Goal: Information Seeking & Learning: Learn about a topic

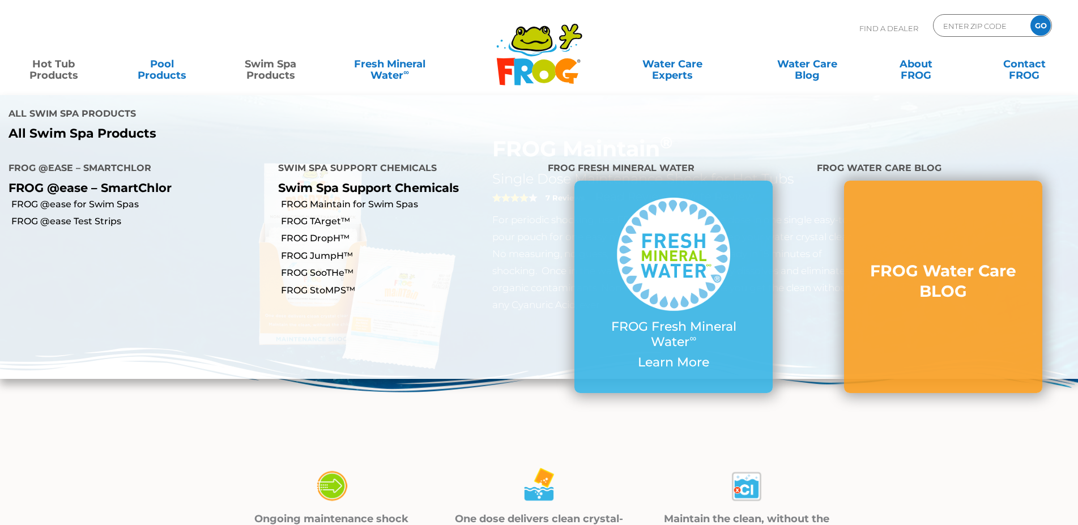
click at [274, 70] on link "Swim Spa Products" at bounding box center [270, 64] width 84 height 23
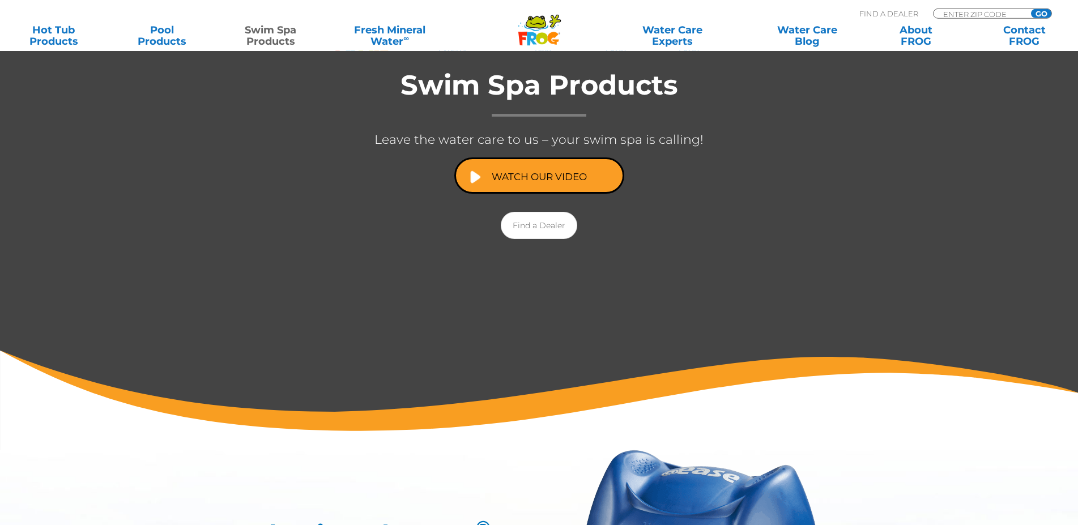
scroll to position [231, 0]
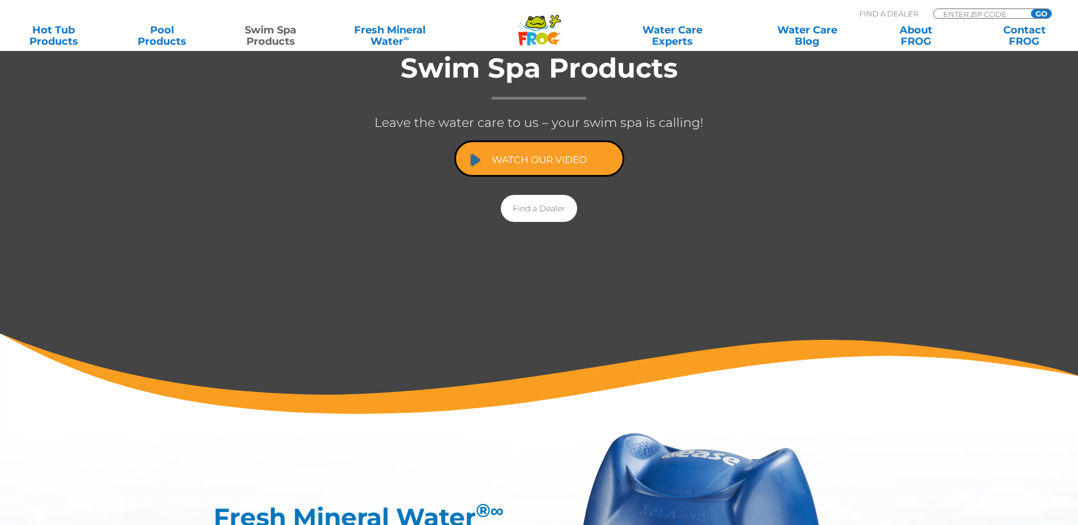
click at [526, 158] on link "Watch Our Video" at bounding box center [539, 159] width 170 height 36
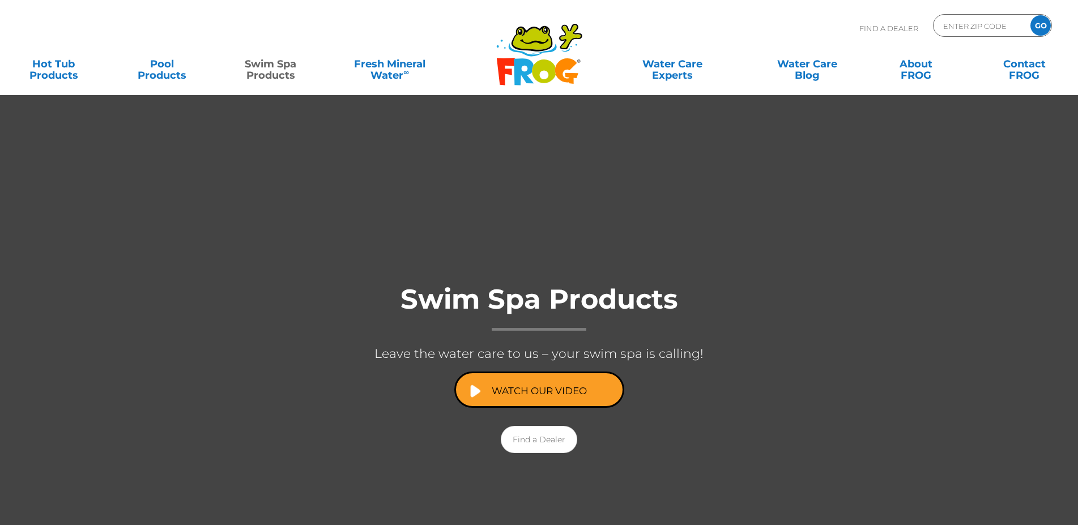
scroll to position [231, 0]
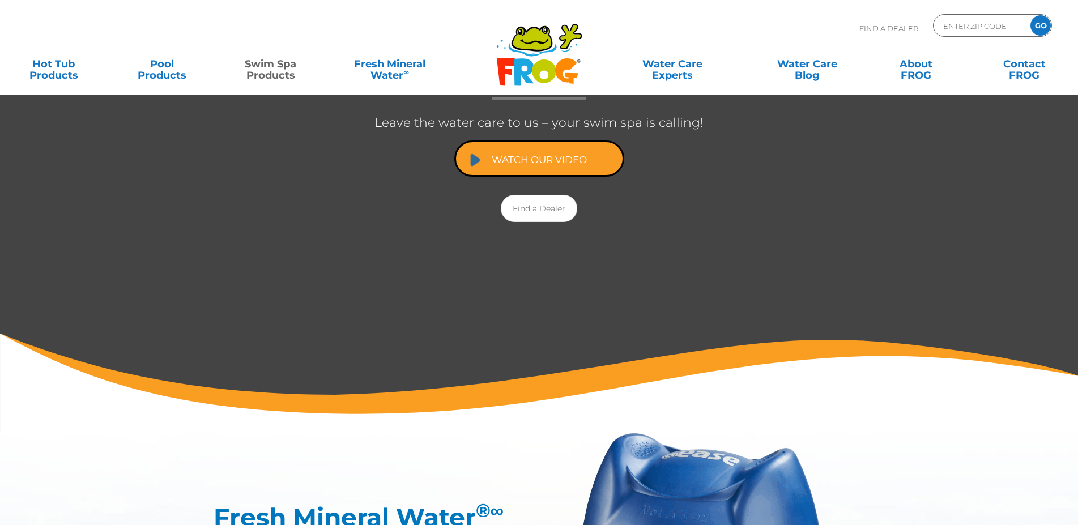
click at [526, 152] on link "Watch Our Video" at bounding box center [539, 159] width 170 height 36
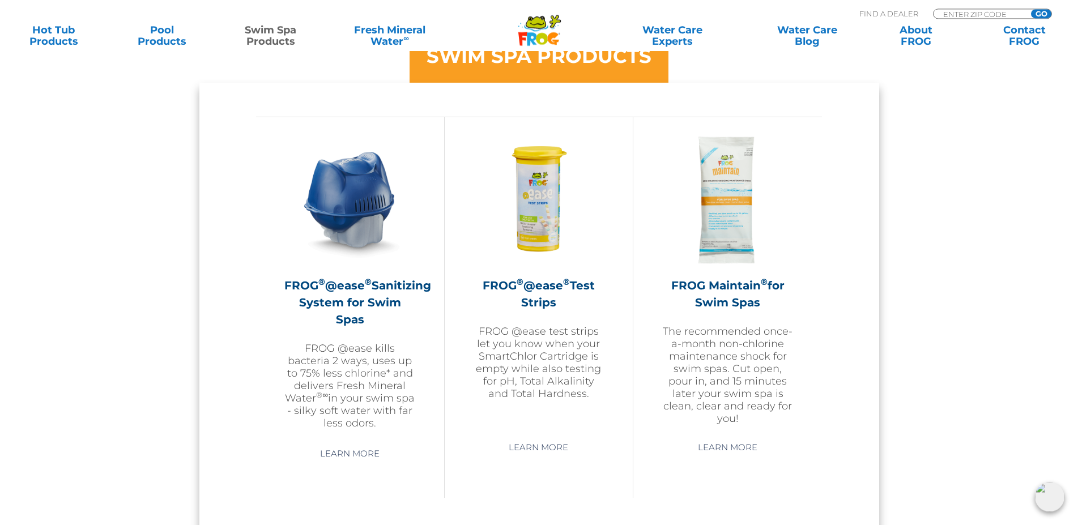
scroll to position [982, 0]
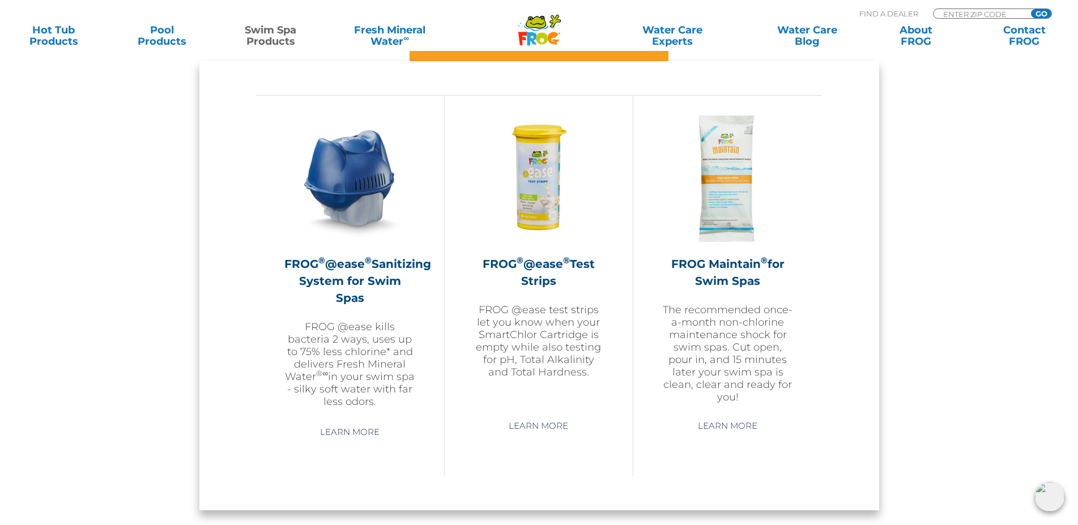
click at [905, 339] on div "SWIM SPA PRODUCTS FROG ® @ease ® Sanitizing System for Swim Spas FROG @ease kil…" at bounding box center [539, 264] width 1078 height 559
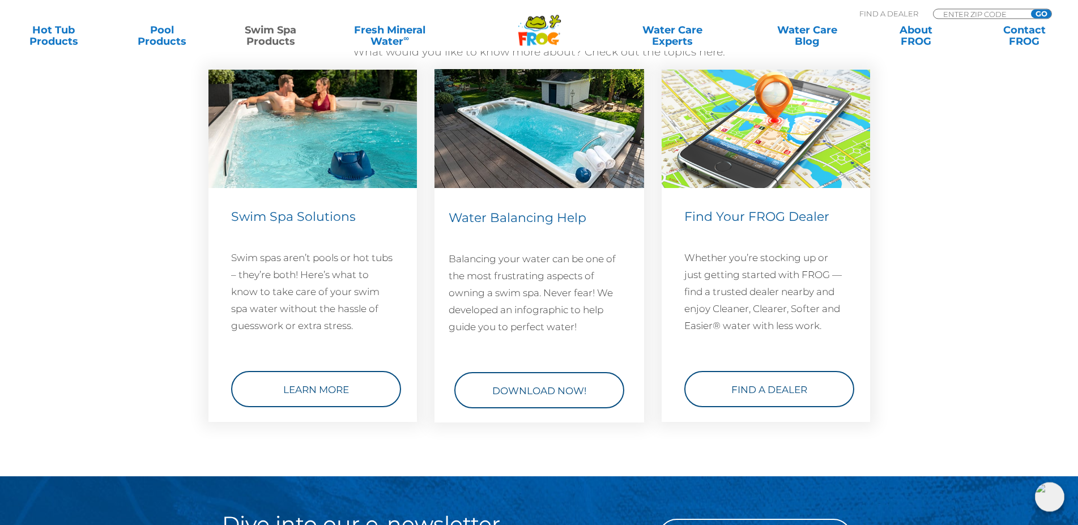
scroll to position [1558, 0]
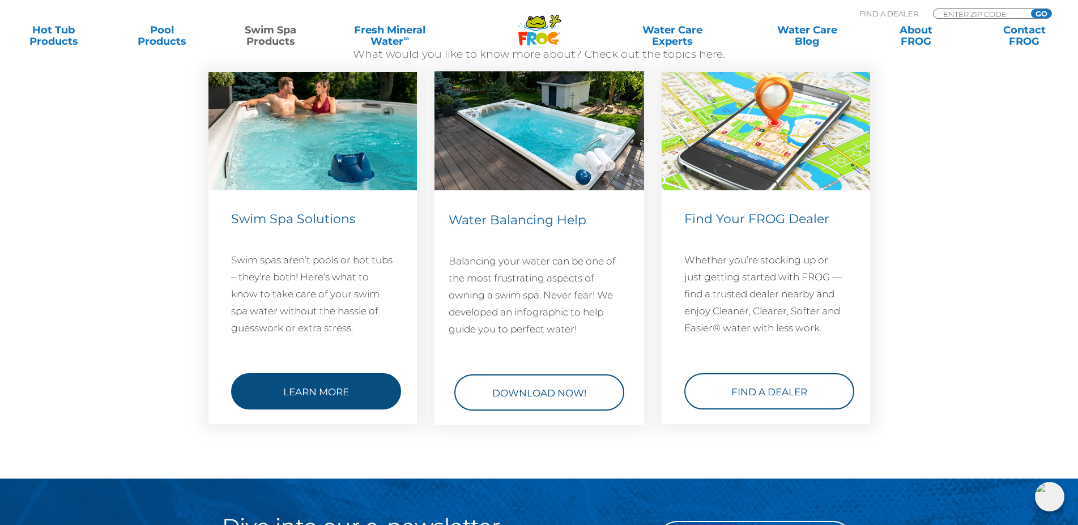
click at [323, 386] on link "Learn More" at bounding box center [316, 391] width 170 height 36
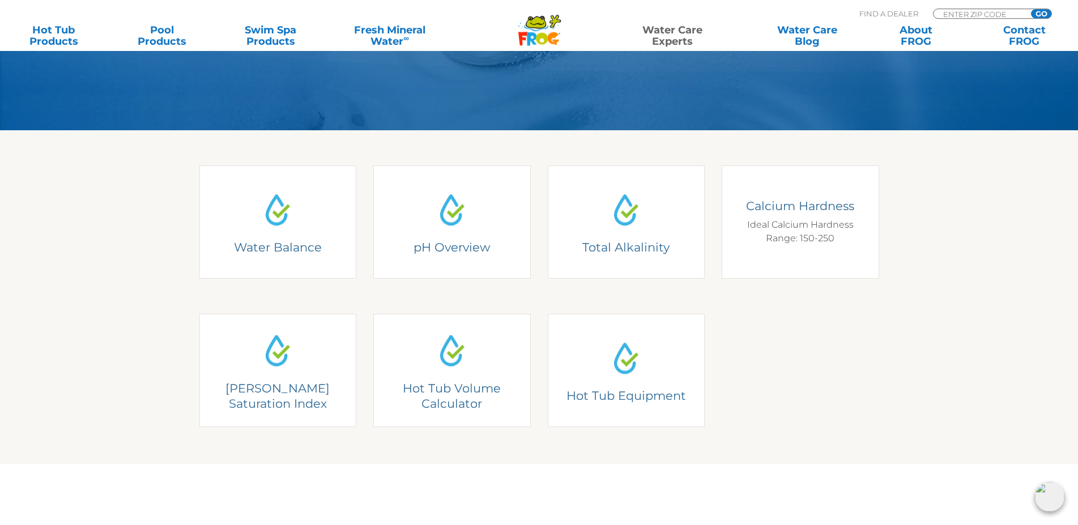
scroll to position [219, 0]
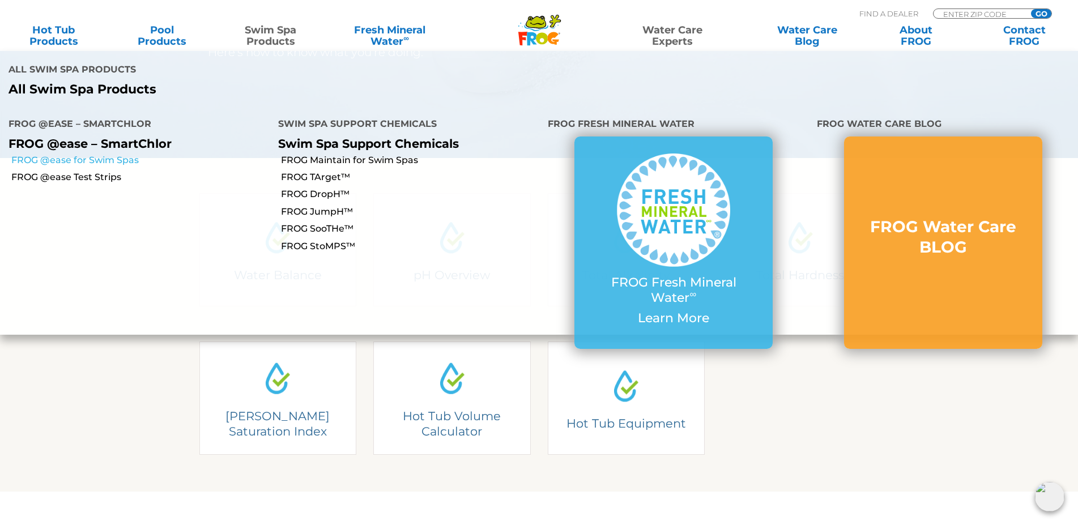
click at [78, 154] on link "FROG @ease for Swim Spas" at bounding box center [140, 160] width 258 height 12
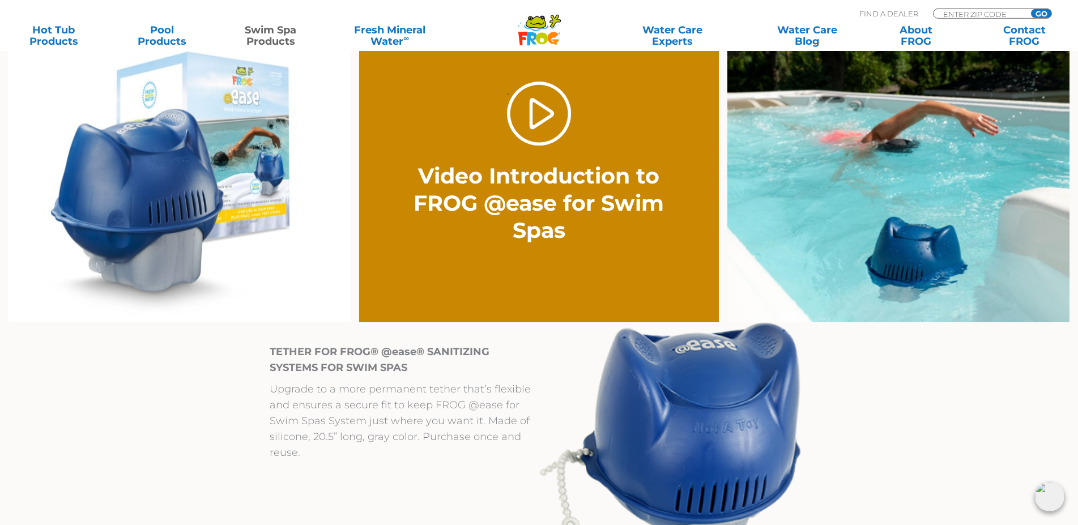
scroll to position [809, 0]
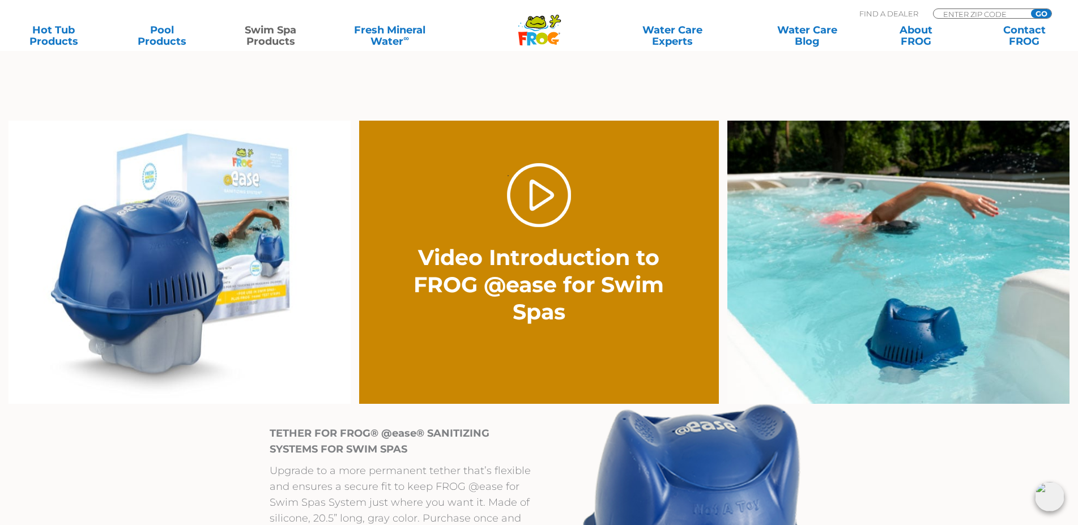
click at [185, 271] on img at bounding box center [179, 262] width 342 height 283
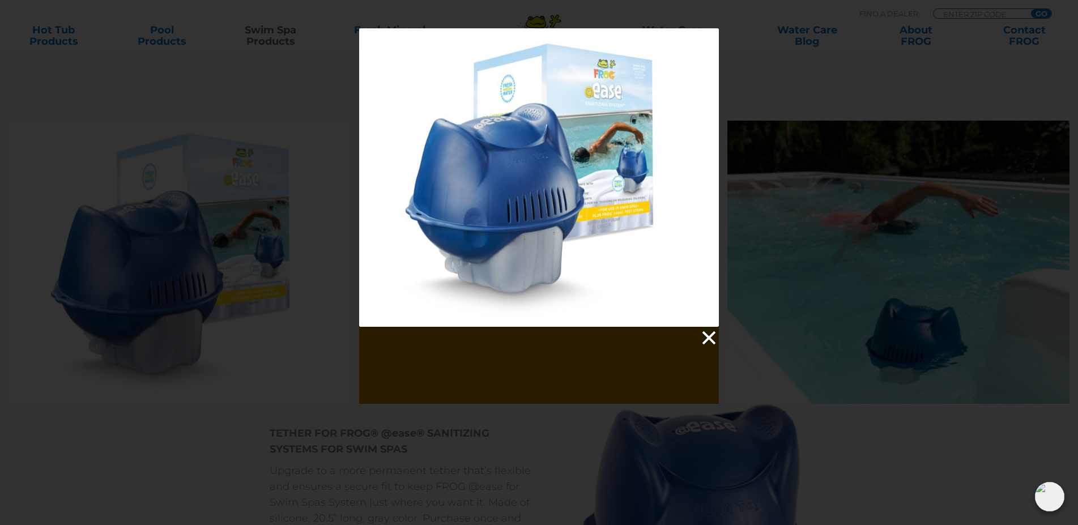
click at [708, 337] on link at bounding box center [708, 338] width 17 height 17
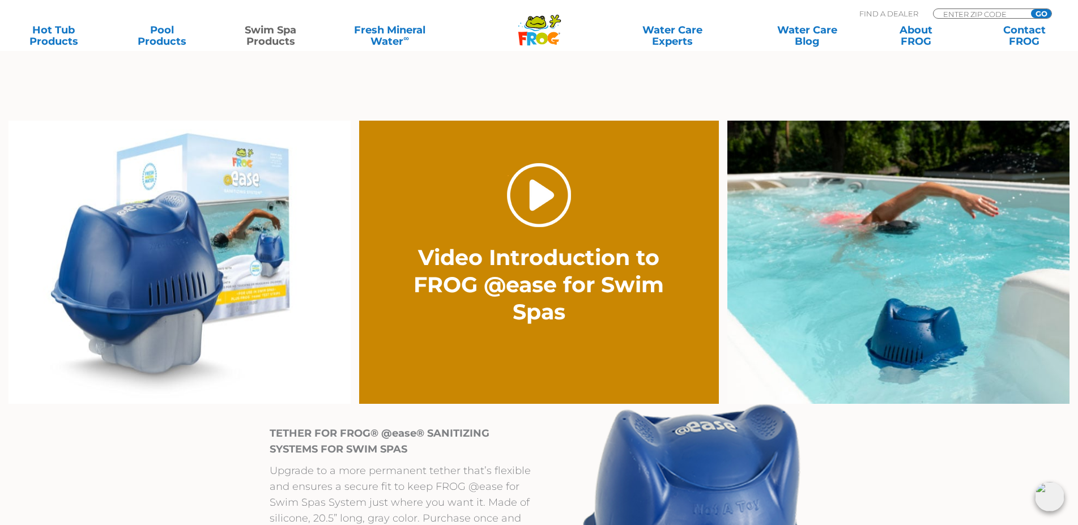
click at [543, 198] on link "." at bounding box center [539, 195] width 64 height 64
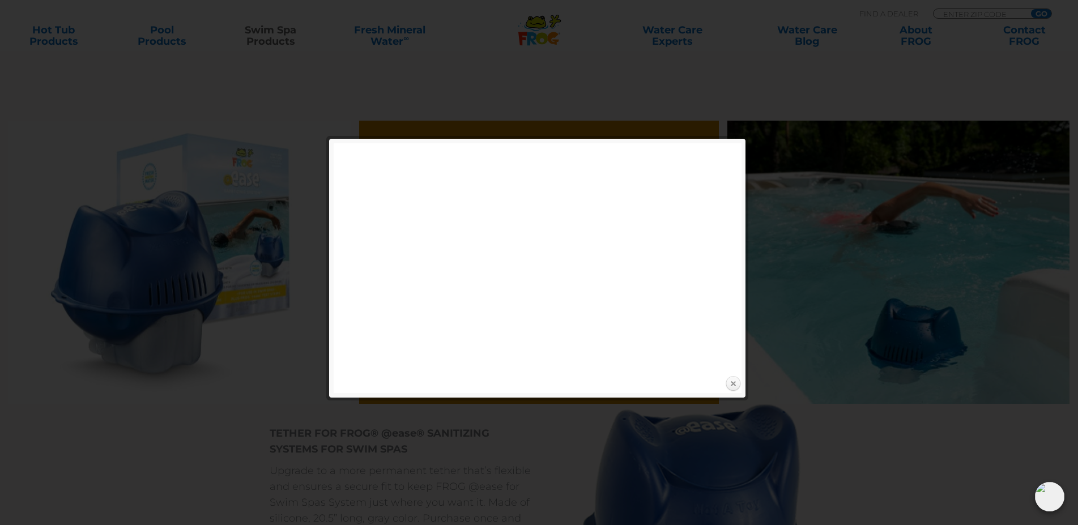
click at [734, 386] on link "Close" at bounding box center [733, 384] width 17 height 17
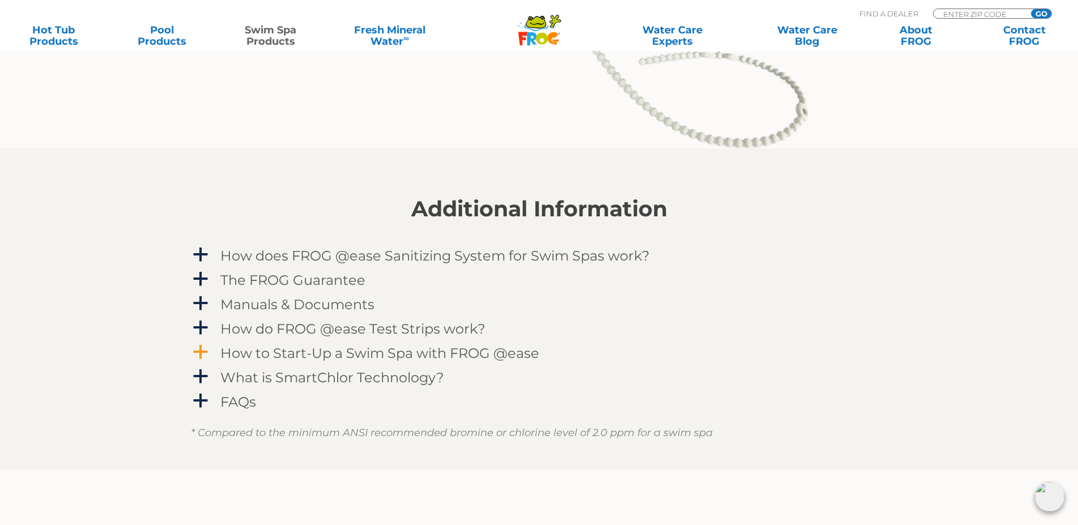
scroll to position [1445, 0]
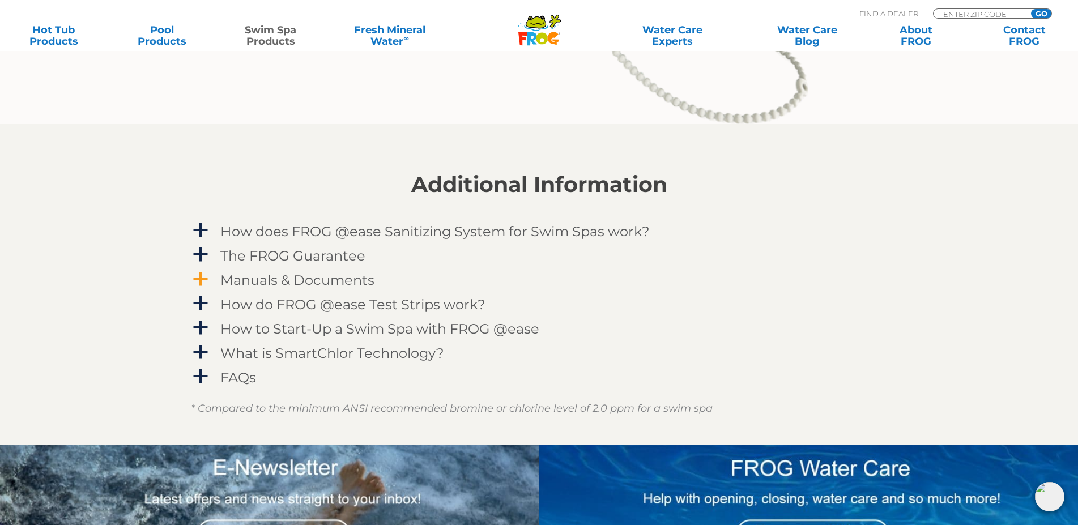
click at [201, 278] on span "a" at bounding box center [200, 279] width 17 height 17
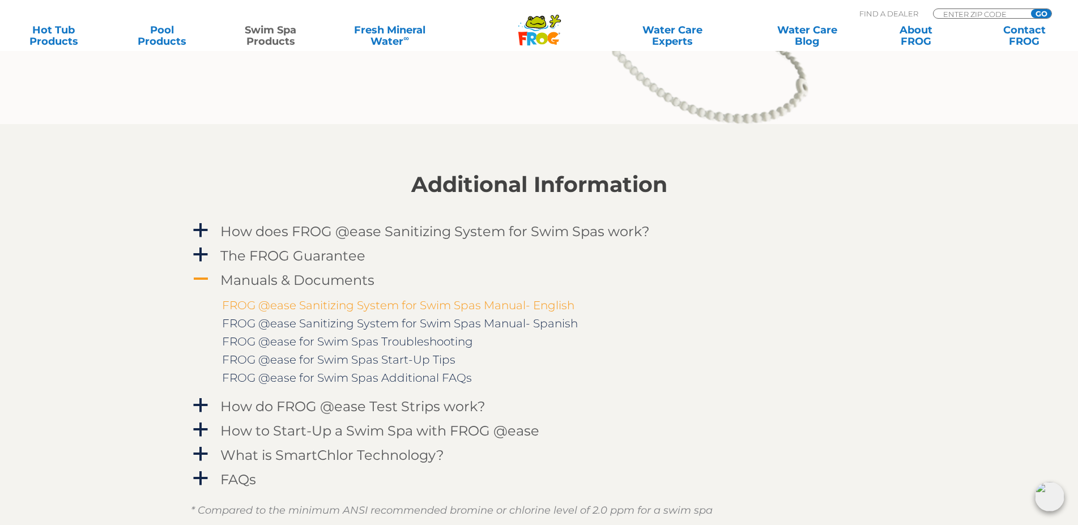
click at [286, 306] on link "FROG @ease Sanitizing System for Swim Spas Manual- English" at bounding box center [398, 306] width 352 height 14
